Goal: Information Seeking & Learning: Learn about a topic

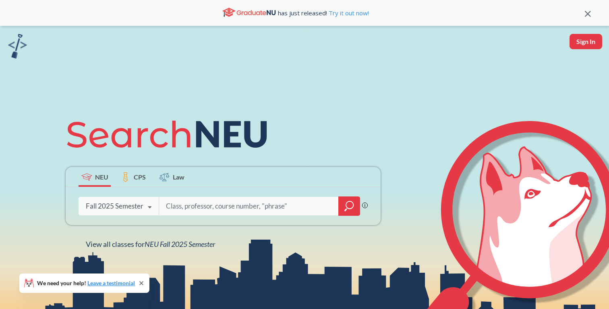
click at [211, 202] on input "search" at bounding box center [249, 205] width 168 height 17
type input "2381"
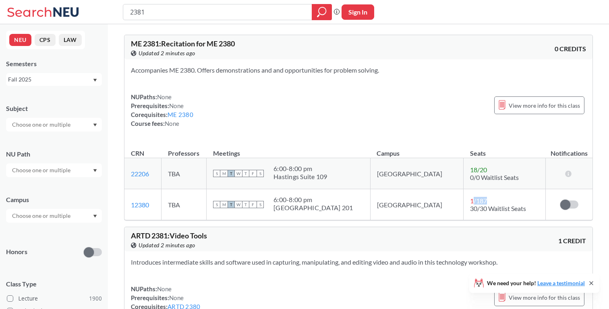
drag, startPoint x: 451, startPoint y: 201, endPoint x: 468, endPoint y: 201, distance: 17.3
click at [470, 201] on div "1 / 187" at bounding box center [478, 201] width 17 height 8
drag, startPoint x: 451, startPoint y: 171, endPoint x: 445, endPoint y: 171, distance: 6.0
click at [464, 171] on td "18 / 20 0/0 Waitlist Seats" at bounding box center [505, 173] width 82 height 31
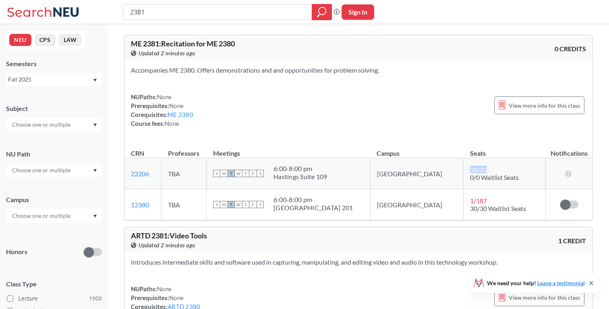
click at [464, 171] on td "18 / 20 0/0 Waitlist Seats" at bounding box center [505, 173] width 82 height 31
drag, startPoint x: 466, startPoint y: 172, endPoint x: 441, endPoint y: 172, distance: 25.4
click at [441, 172] on tr "22206 View this section on Banner. TBA S M T W T F S 6:00 - 8:00 pm [GEOGRAPHIC…" at bounding box center [359, 173] width 468 height 31
click at [441, 172] on td "[GEOGRAPHIC_DATA]" at bounding box center [416, 173] width 93 height 31
drag, startPoint x: 292, startPoint y: 168, endPoint x: 420, endPoint y: 168, distance: 127.8
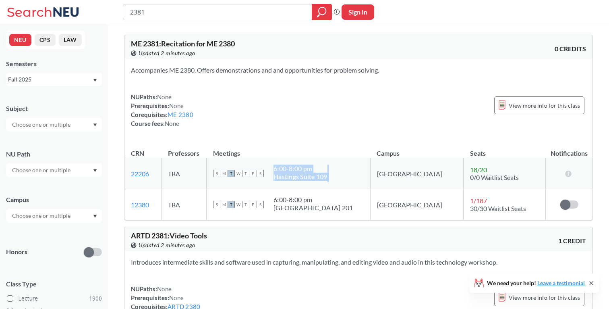
click at [420, 168] on tr "22206 View this section on Banner. TBA S M T W T F S 6:00 - 8:00 pm [GEOGRAPHIC…" at bounding box center [359, 173] width 468 height 31
click at [328, 176] on div "Hastings Suite 109" at bounding box center [301, 176] width 54 height 8
